Goal: Find specific page/section: Find specific page/section

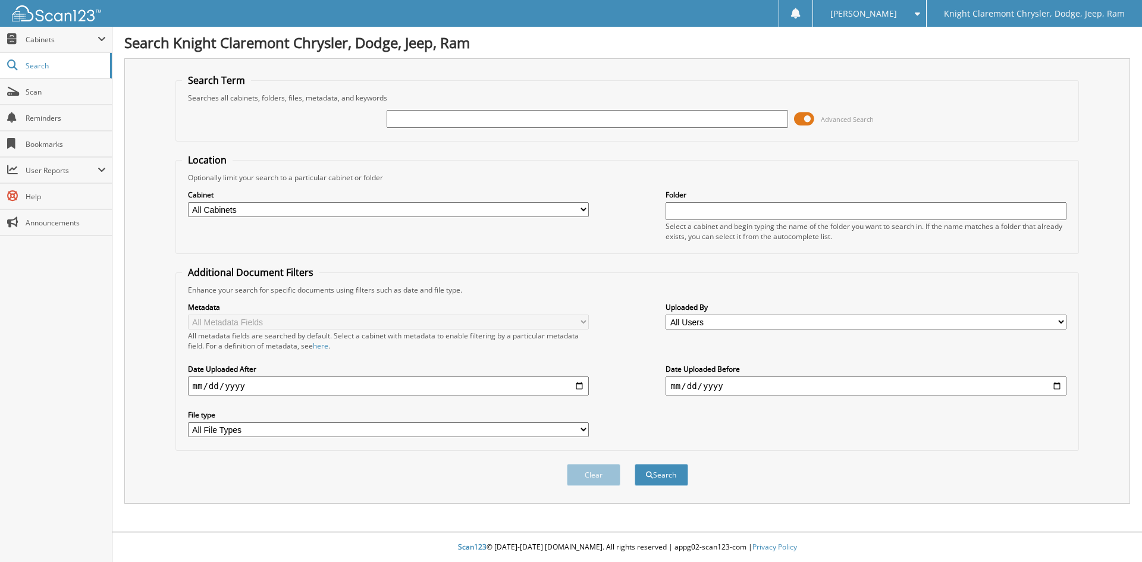
click at [607, 111] on input "text" at bounding box center [587, 119] width 401 height 18
type input "FR3059"
click at [635, 464] on button "Search" at bounding box center [662, 475] width 54 height 22
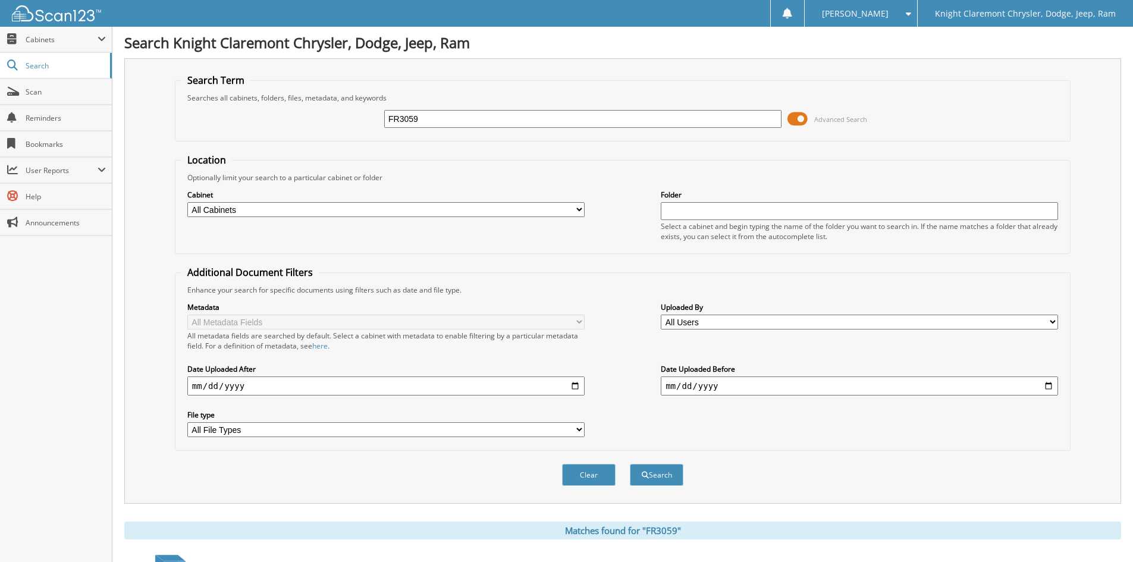
drag, startPoint x: 117, startPoint y: 43, endPoint x: 512, endPoint y: 31, distance: 395.2
click at [512, 31] on div "Search Knight Claremont Chrysler, Dodge, Jeep, Ram Search Term Searches all cab…" at bounding box center [622, 383] width 1021 height 767
click at [54, 17] on img at bounding box center [56, 13] width 89 height 16
